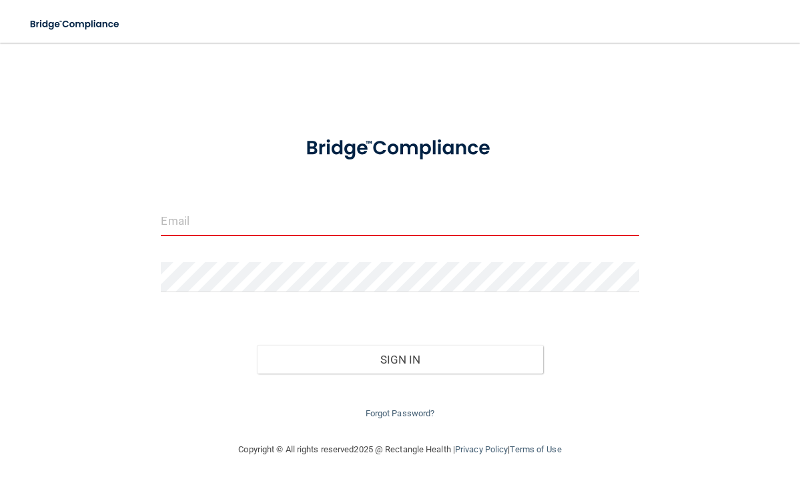
type input "cathystevens57@gmail.com"
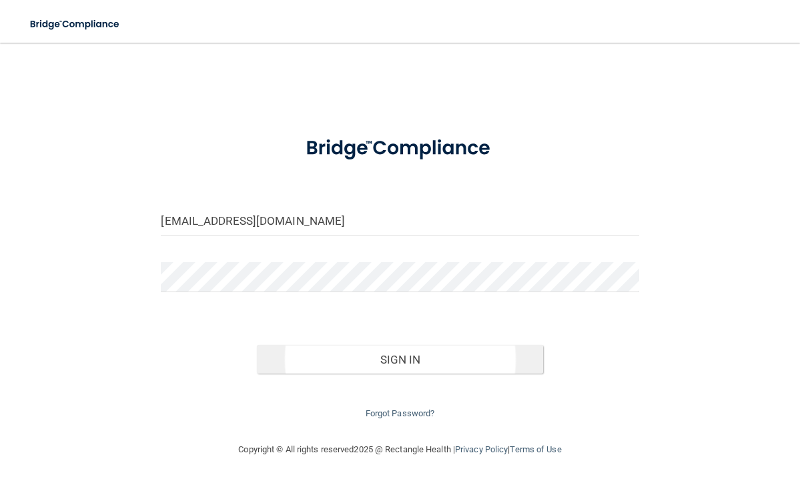
click at [379, 351] on button "Sign In" at bounding box center [400, 359] width 287 height 29
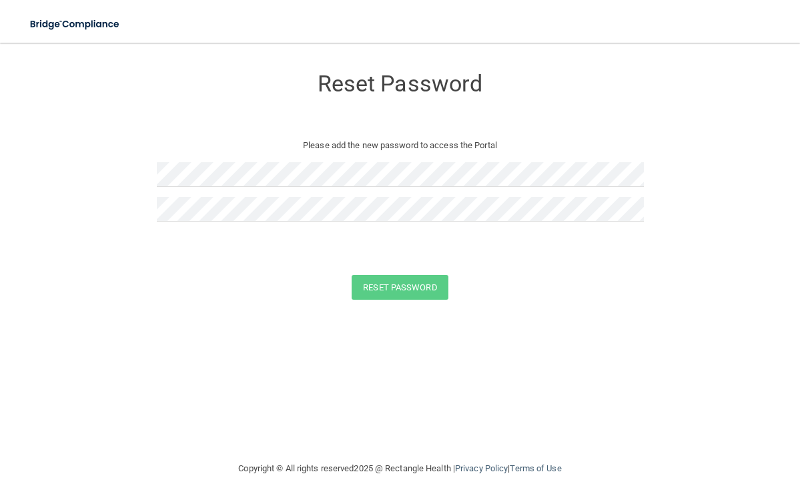
click at [639, 239] on div at bounding box center [400, 236] width 487 height 10
click at [422, 286] on button "Reset Password" at bounding box center [400, 287] width 96 height 25
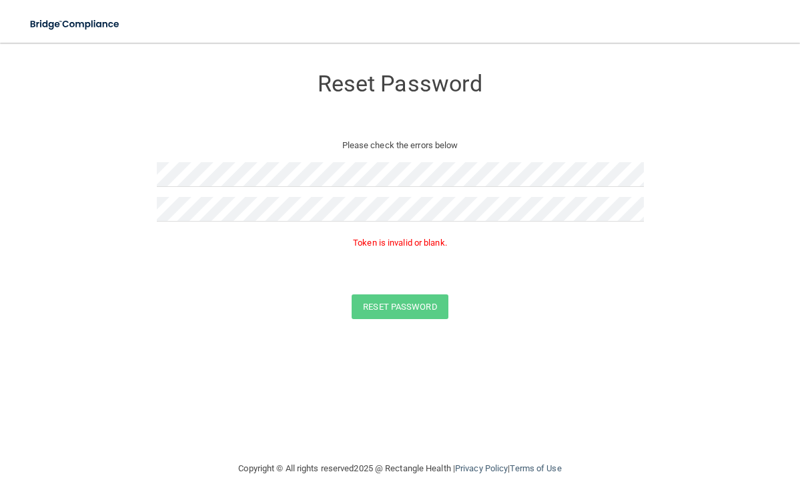
click at [307, 149] on p "Please check the errors below" at bounding box center [400, 145] width 467 height 16
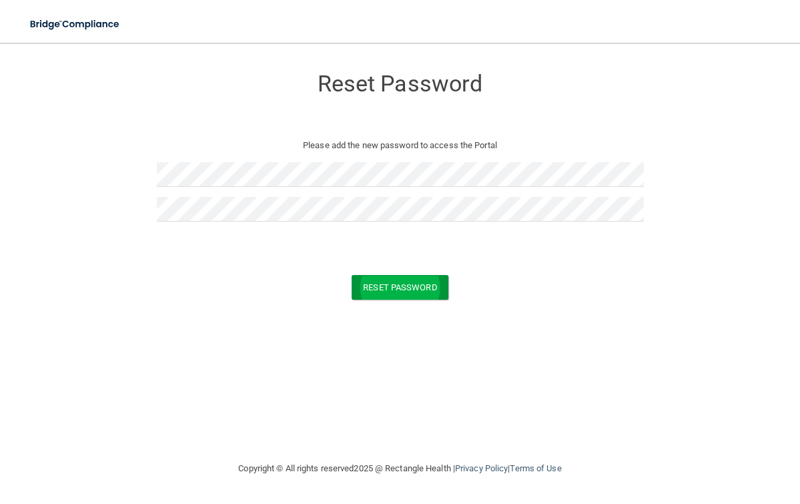
click at [425, 287] on button "Reset Password" at bounding box center [400, 287] width 96 height 25
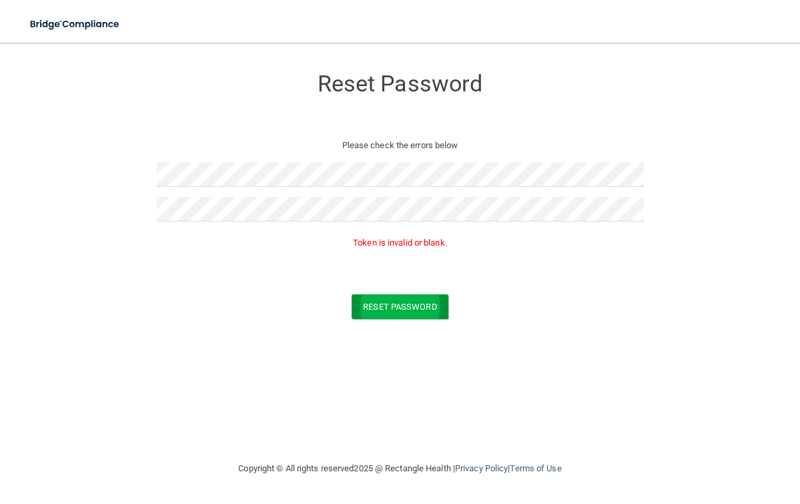
click at [368, 303] on button "Reset Password" at bounding box center [400, 306] width 96 height 25
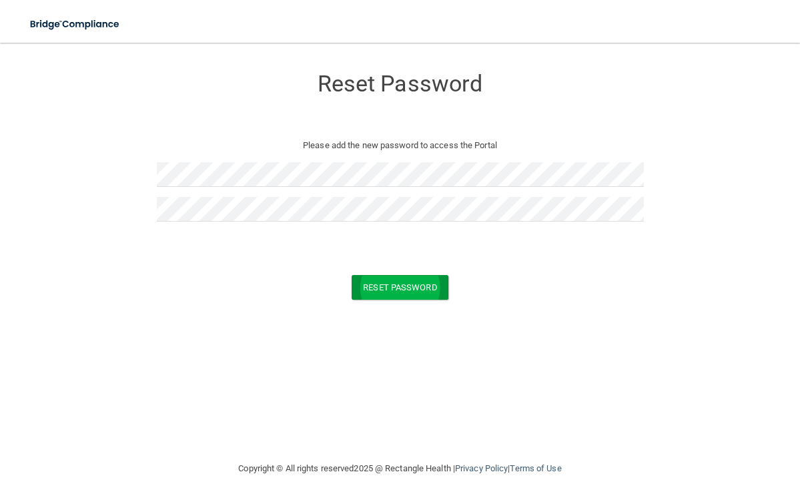
click at [371, 283] on button "Reset Password" at bounding box center [400, 287] width 96 height 25
